Goal: Information Seeking & Learning: Check status

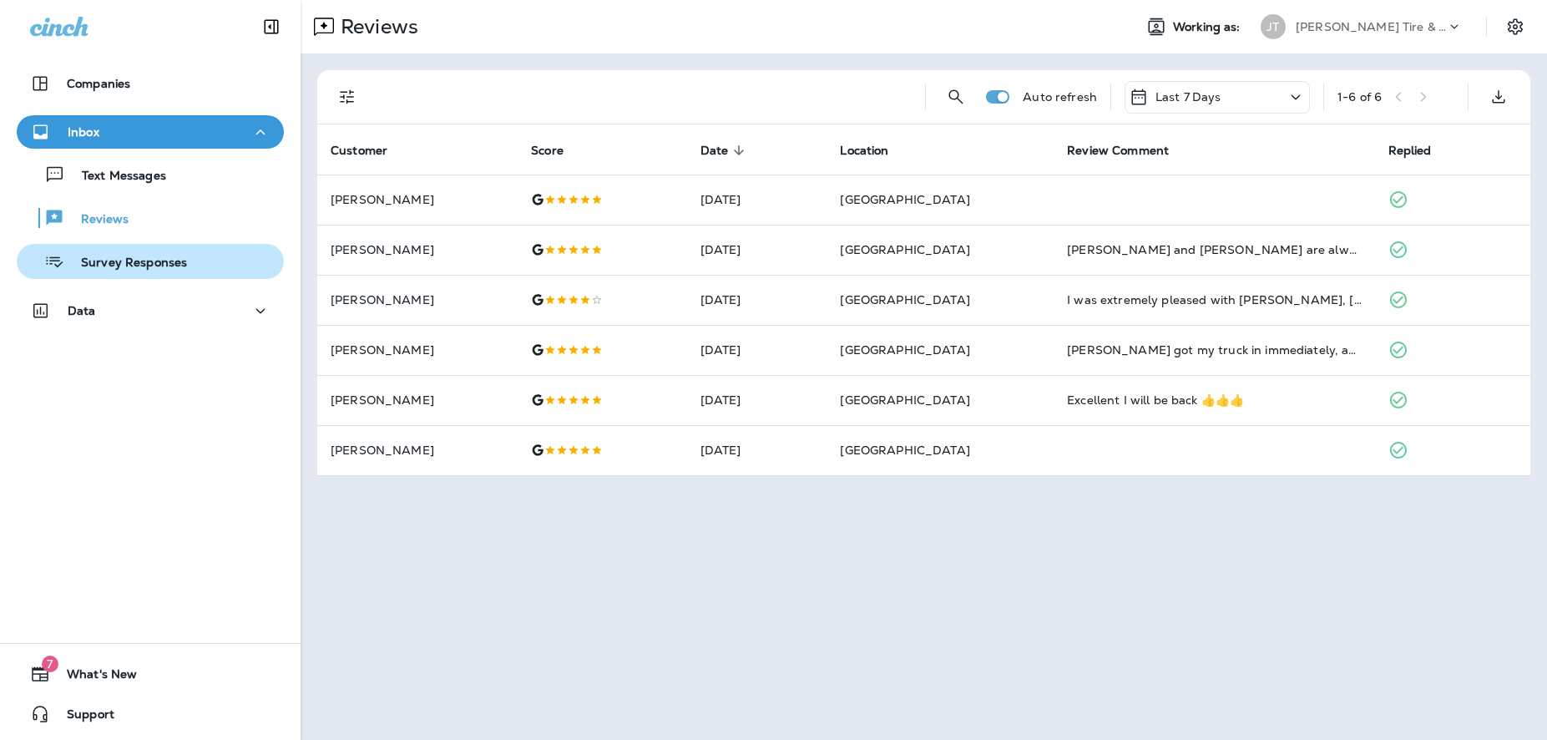
click at [109, 265] on p "Survey Responses" at bounding box center [125, 263] width 123 height 16
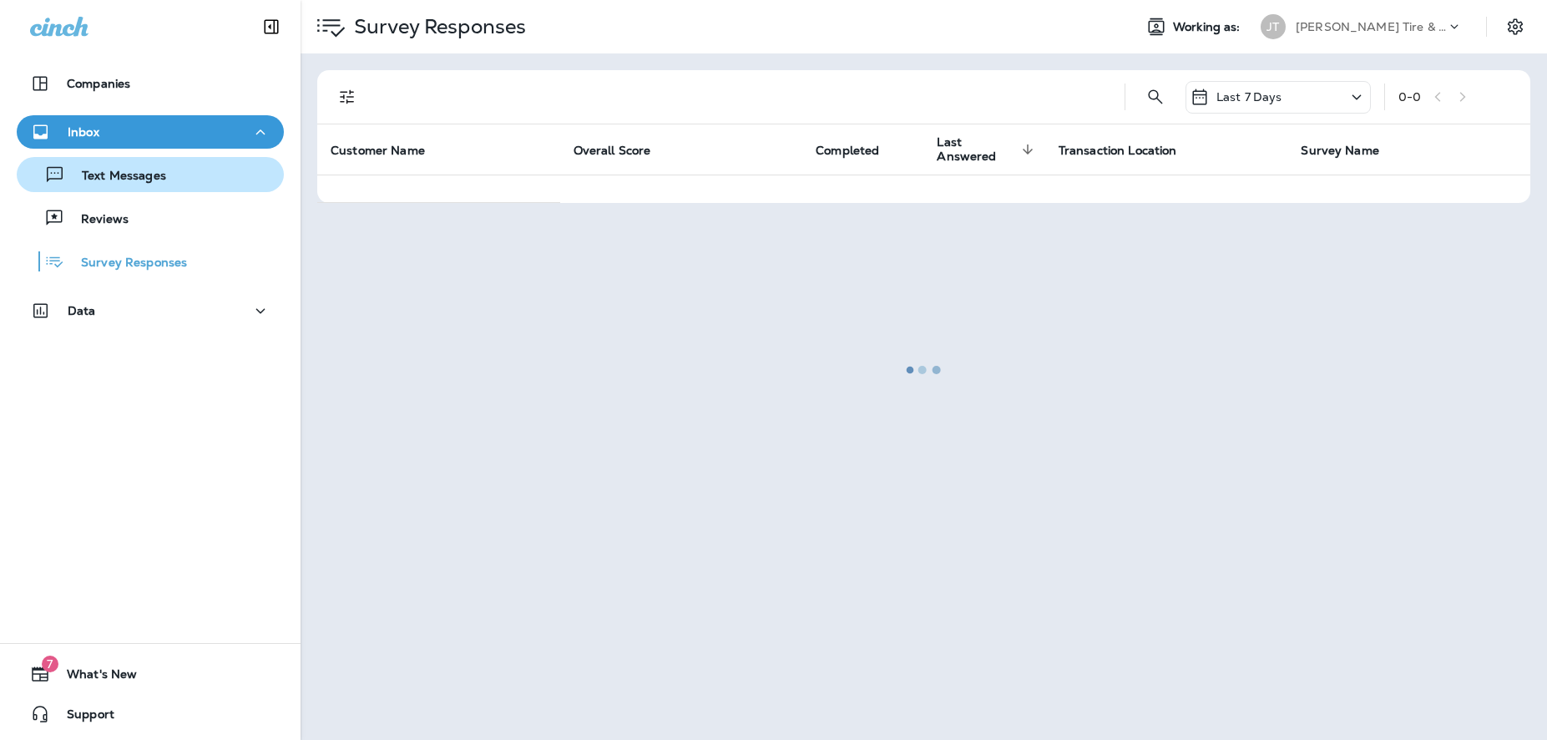
click at [114, 171] on p "Text Messages" at bounding box center [115, 177] width 101 height 16
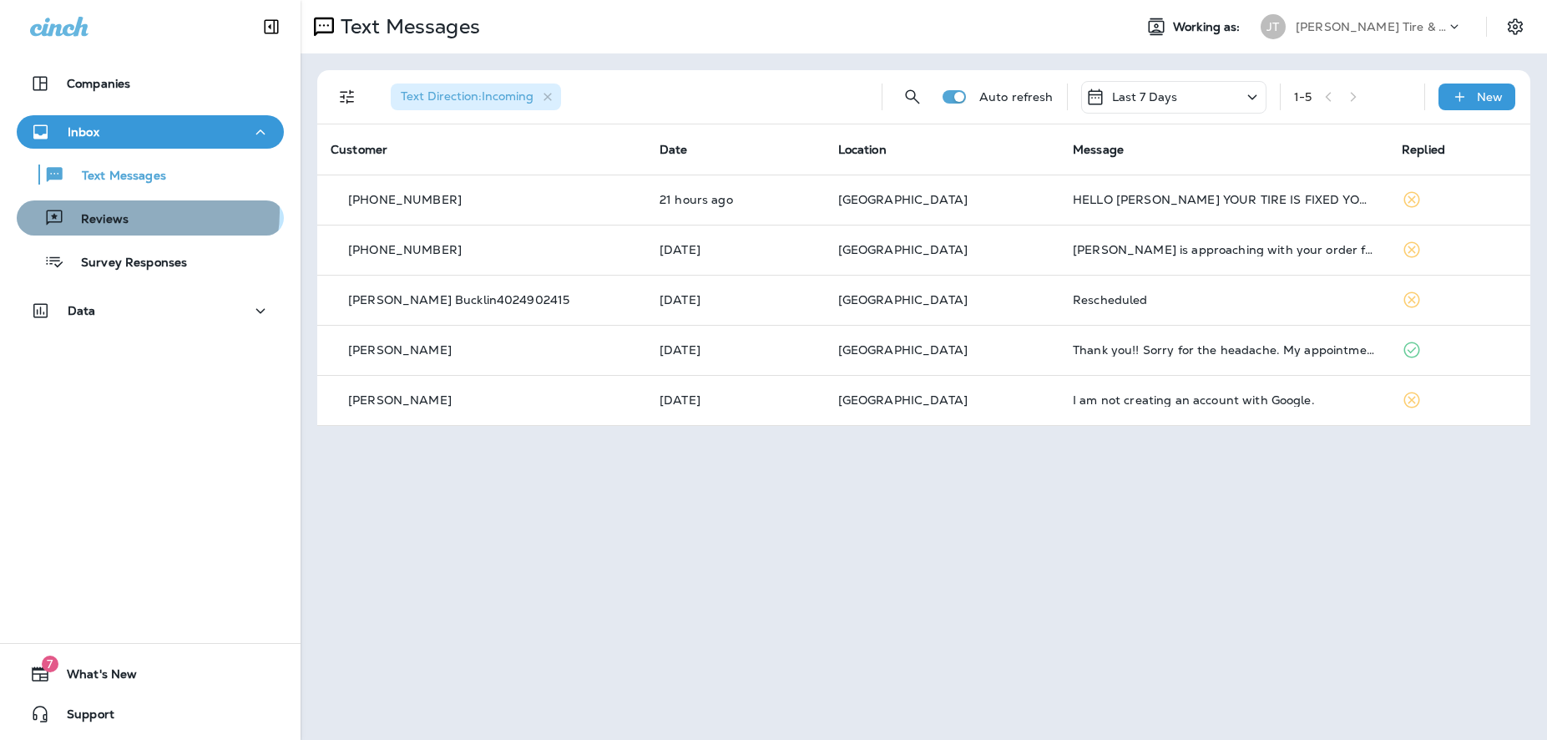
click at [134, 212] on div "Reviews" at bounding box center [150, 217] width 254 height 25
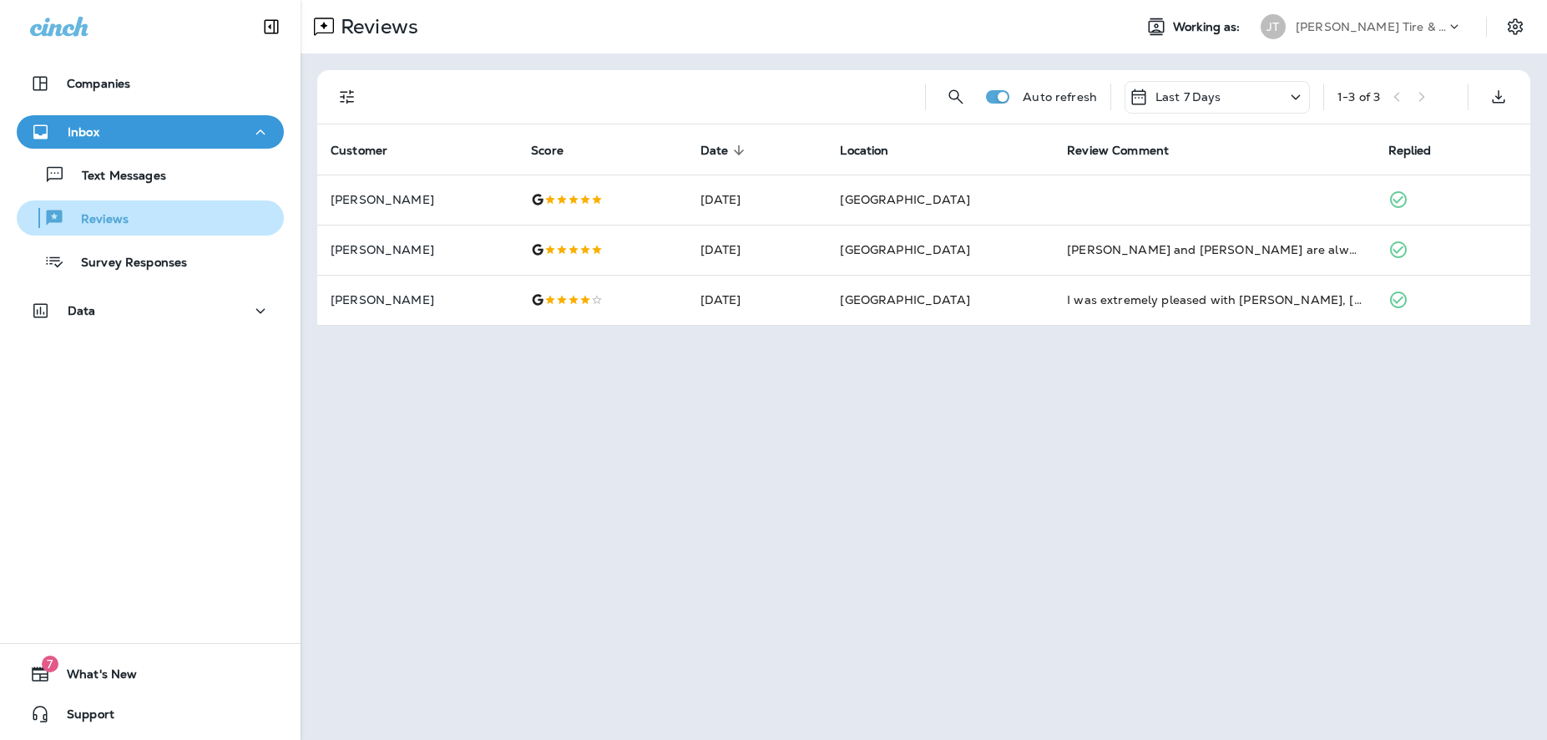
click at [114, 225] on p "Reviews" at bounding box center [96, 220] width 64 height 16
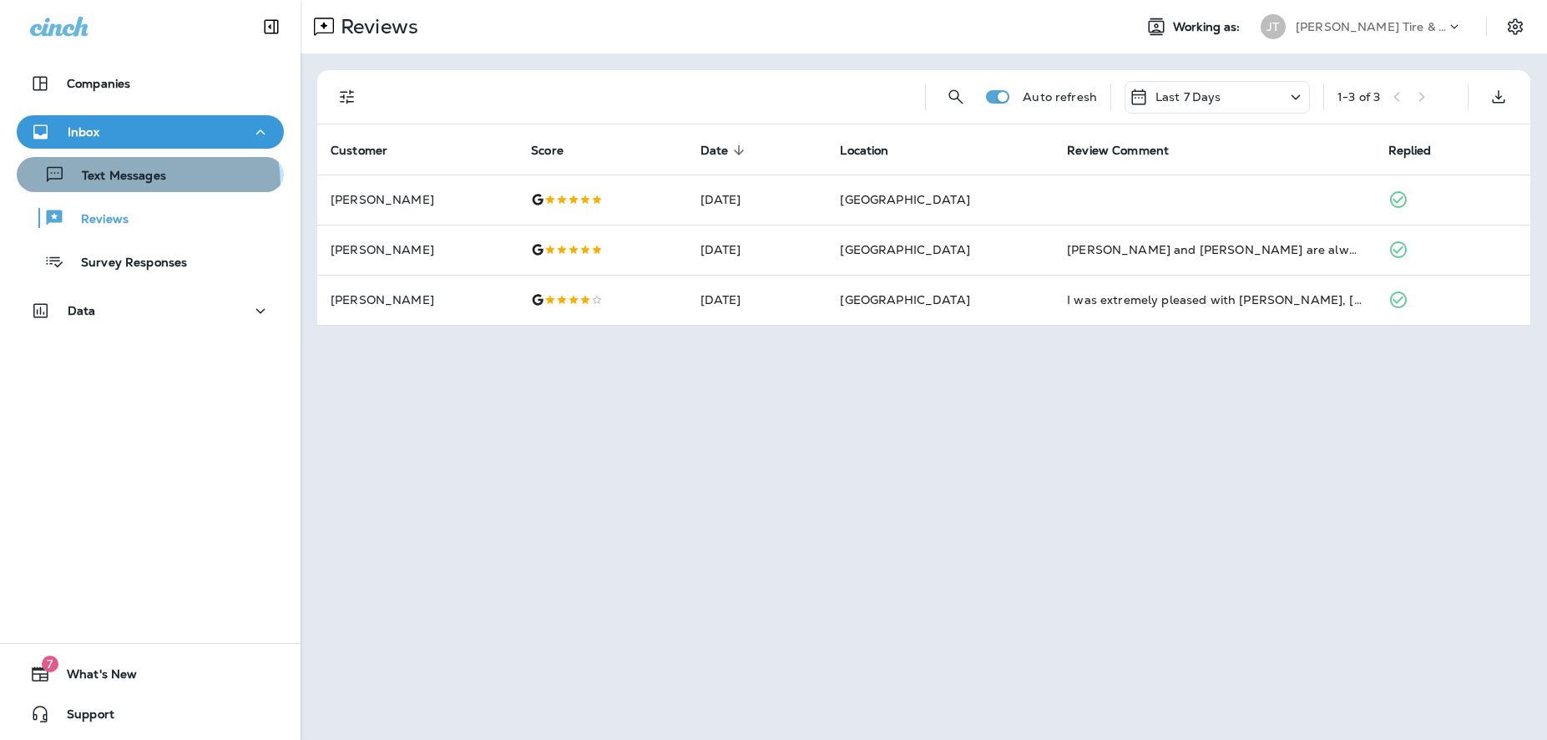
click at [119, 186] on div "Text Messages" at bounding box center [94, 174] width 143 height 25
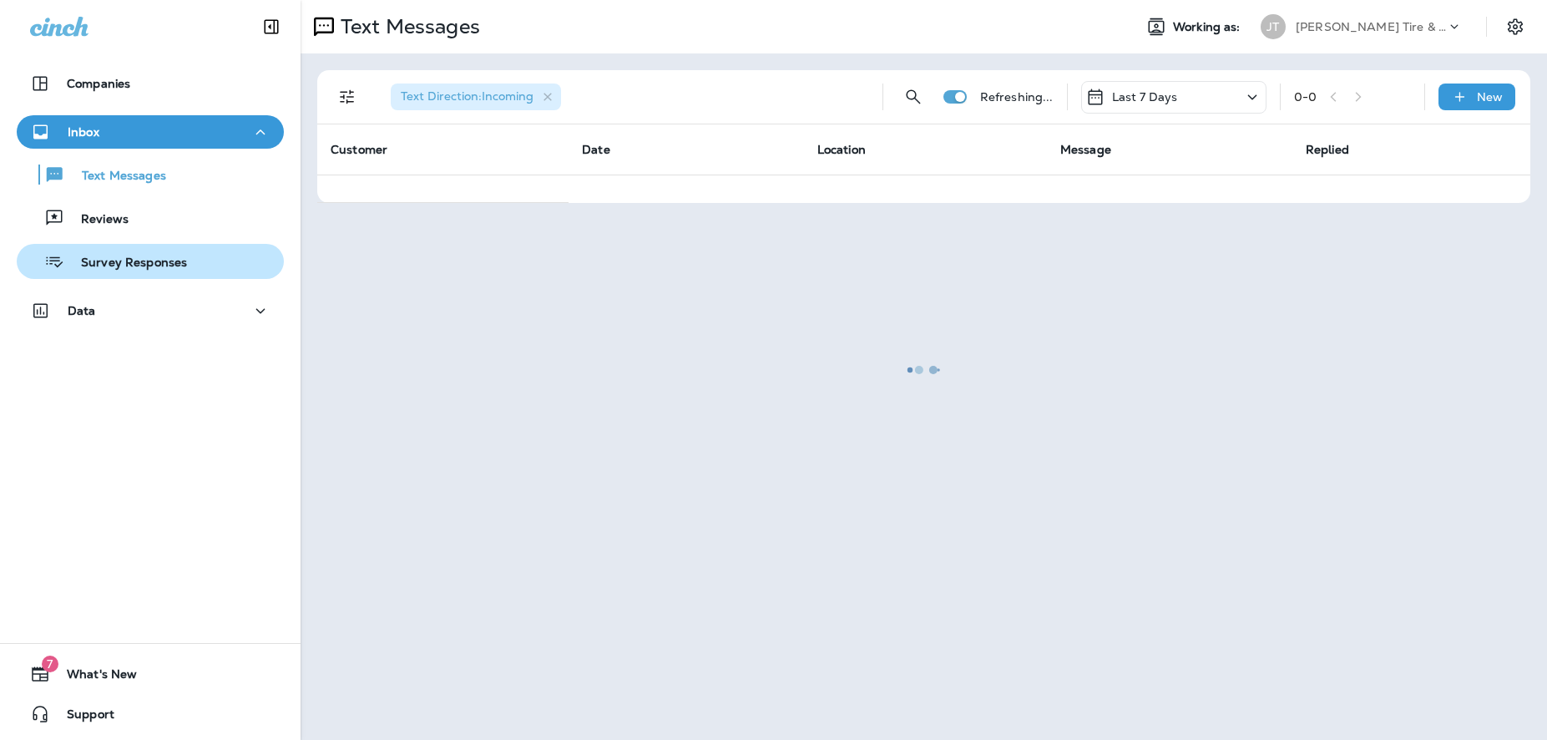
click at [124, 270] on p "Survey Responses" at bounding box center [125, 263] width 123 height 16
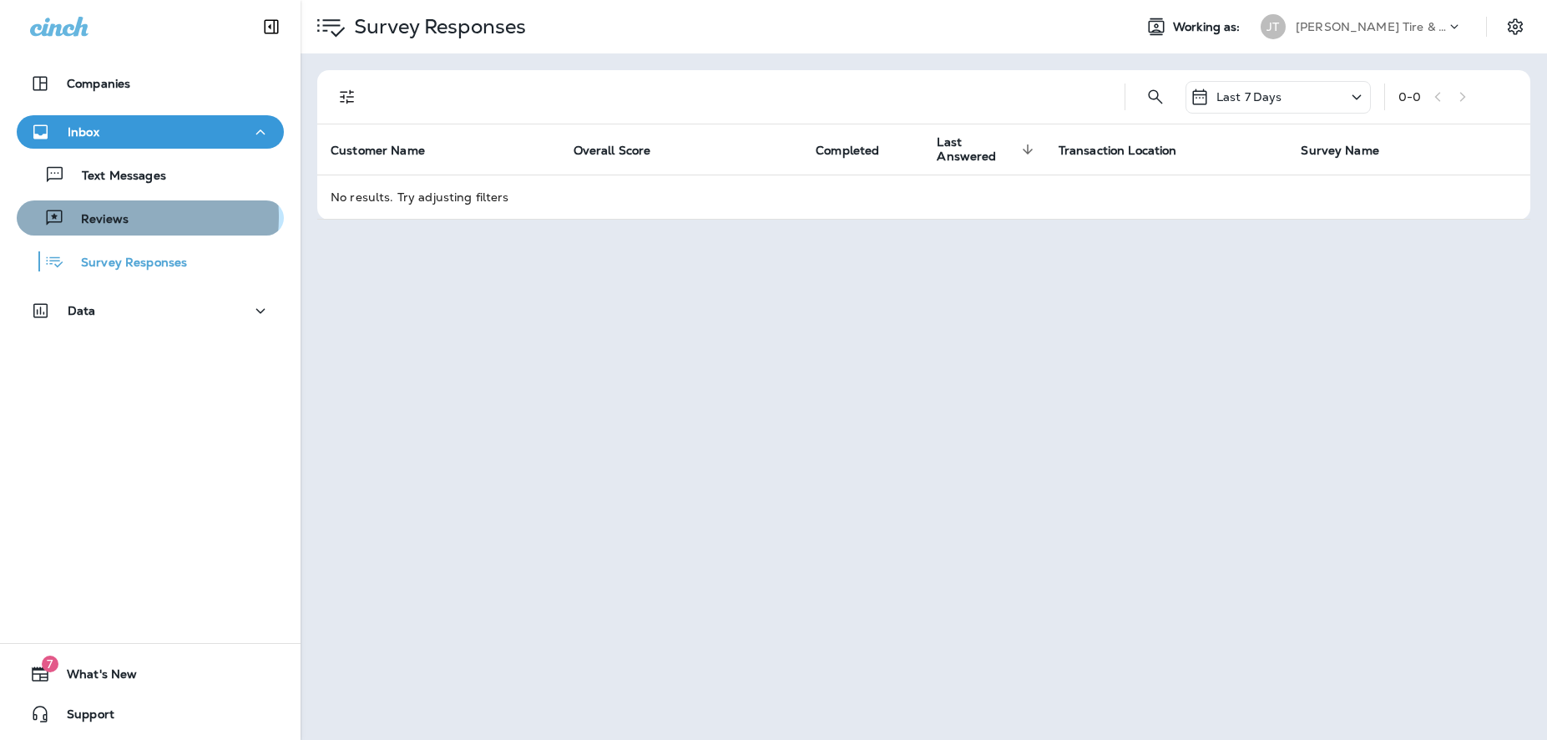
click at [113, 217] on p "Reviews" at bounding box center [96, 220] width 64 height 16
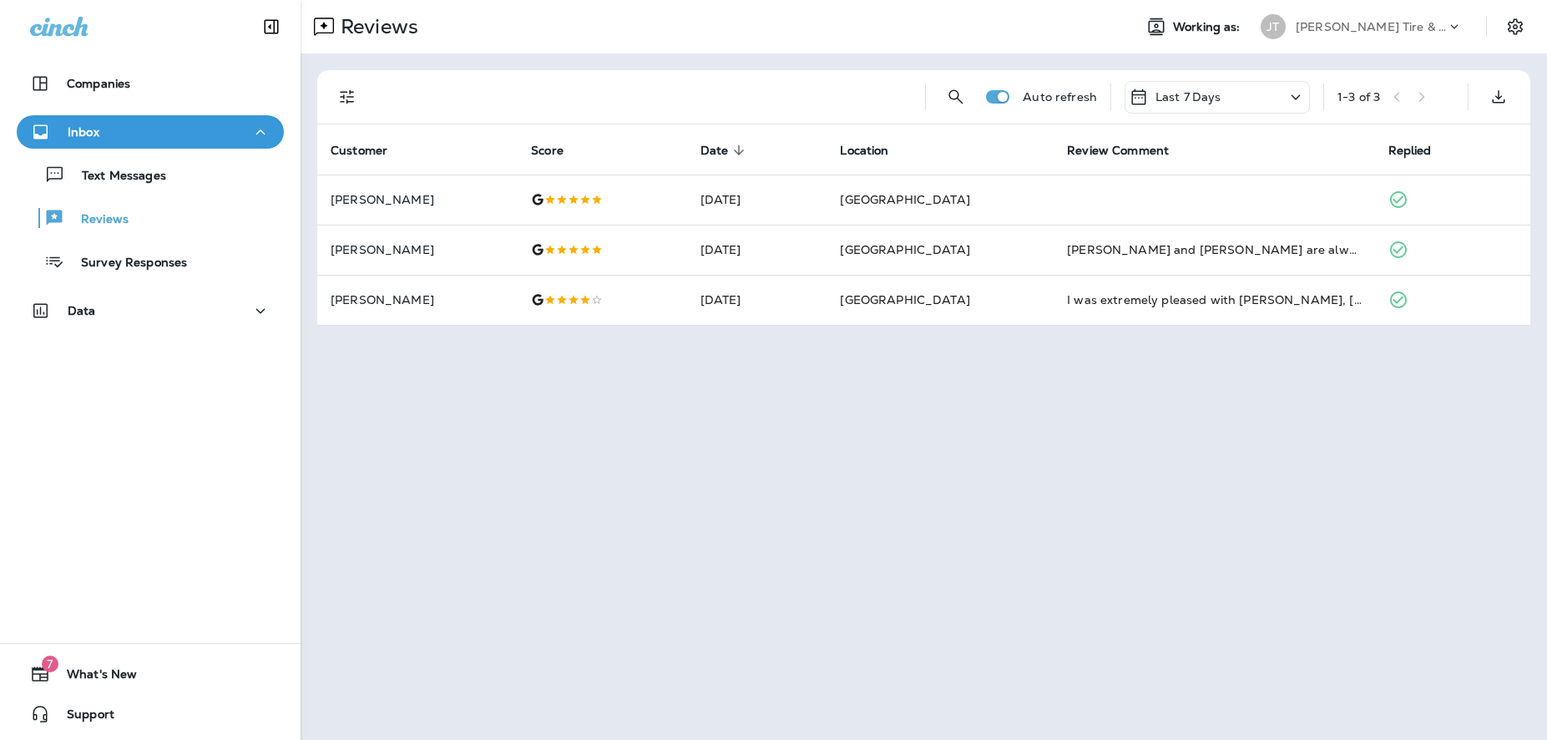
click at [1290, 104] on icon at bounding box center [1295, 97] width 20 height 21
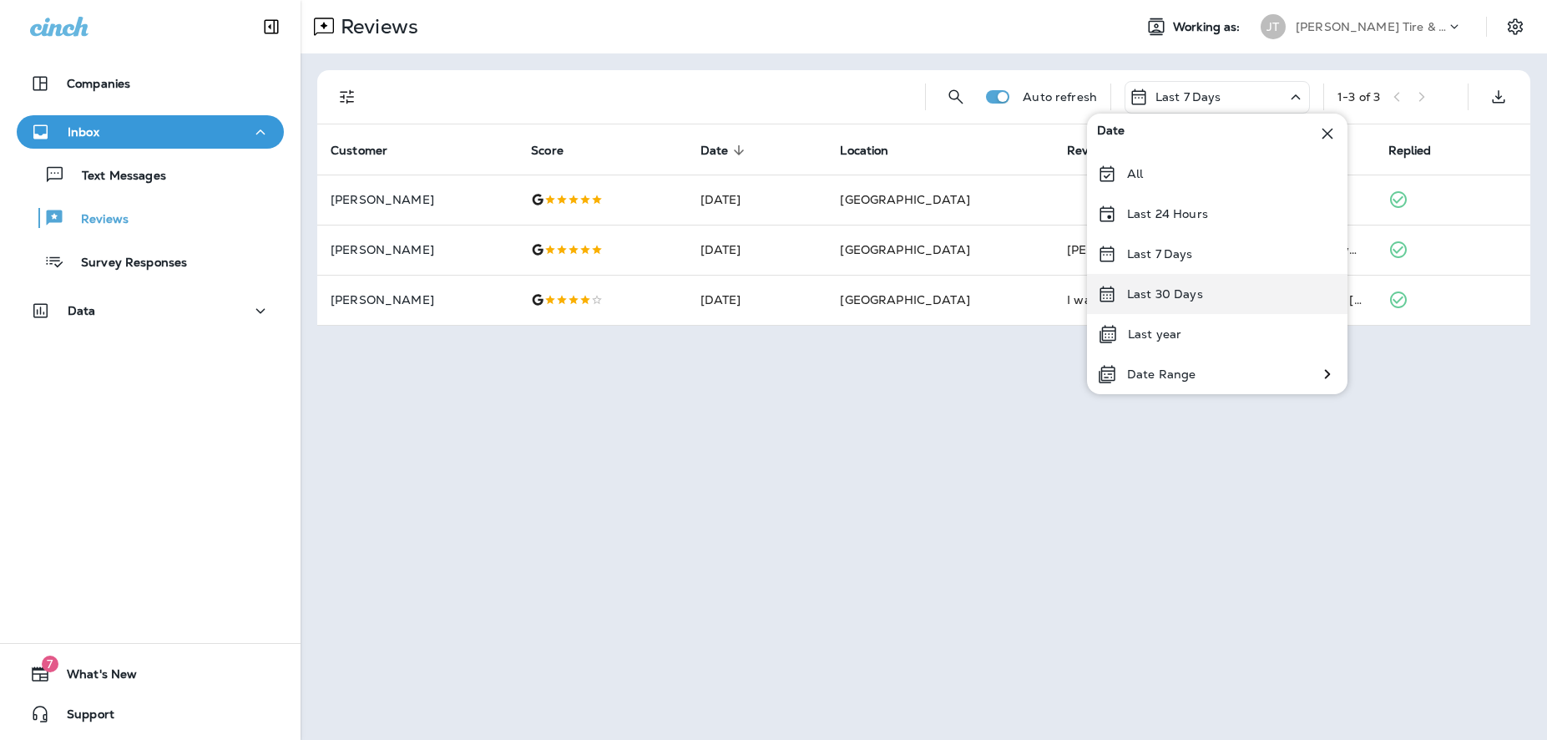
click at [1154, 299] on p "Last 30 Days" at bounding box center [1165, 293] width 76 height 13
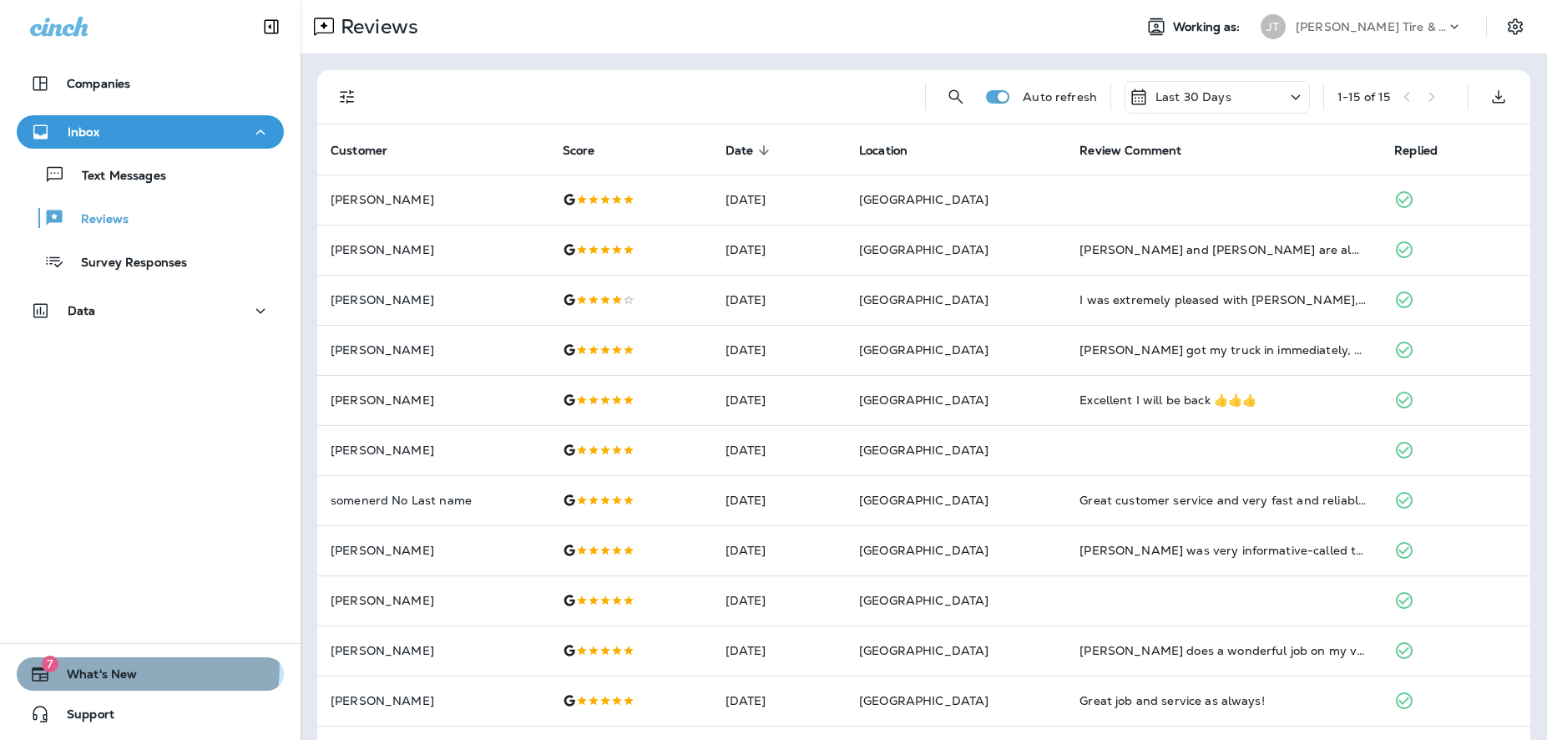
click at [77, 663] on button "7 What's New" at bounding box center [150, 673] width 267 height 33
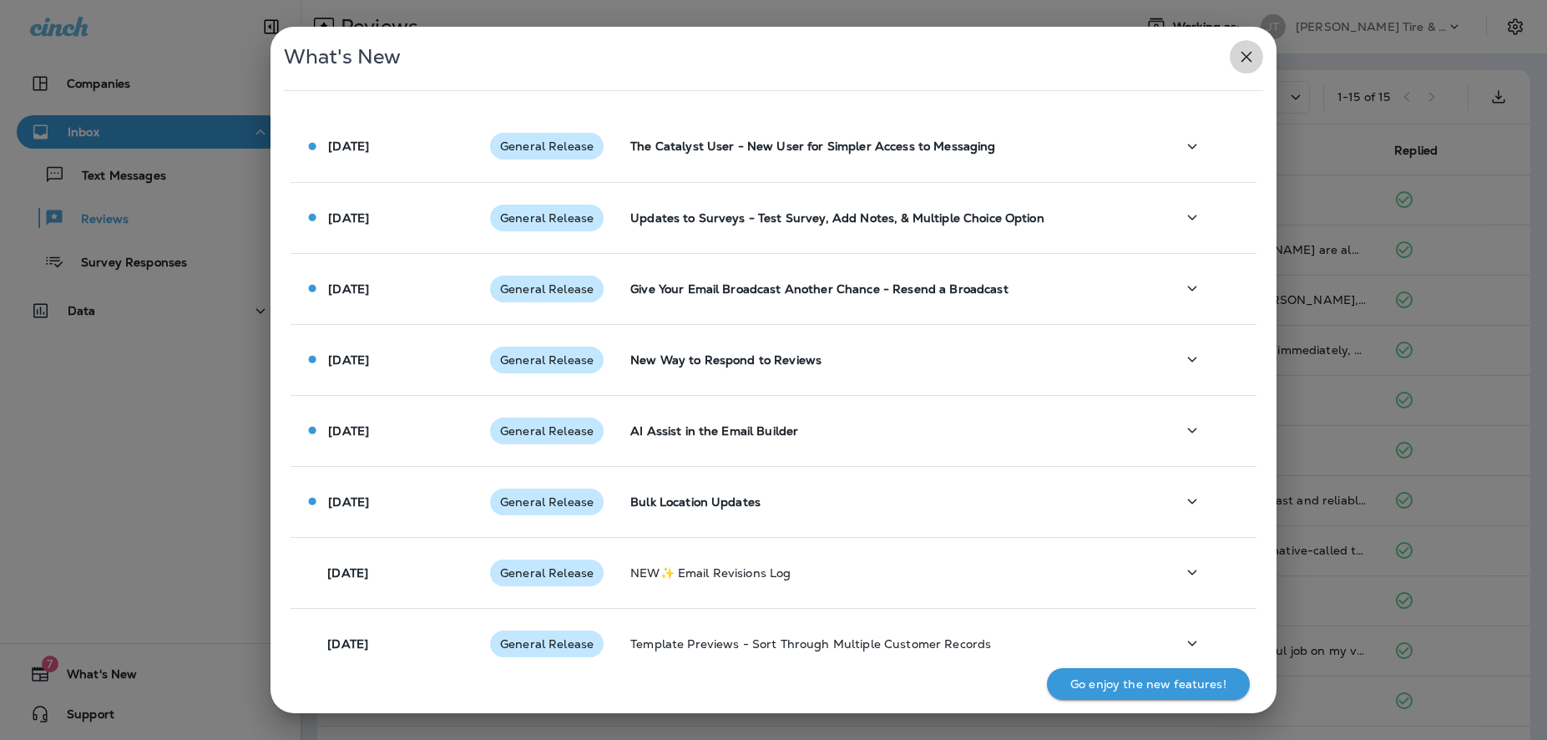
click at [1242, 63] on icon "button" at bounding box center [1246, 57] width 20 height 20
